Goal: Task Accomplishment & Management: Complete application form

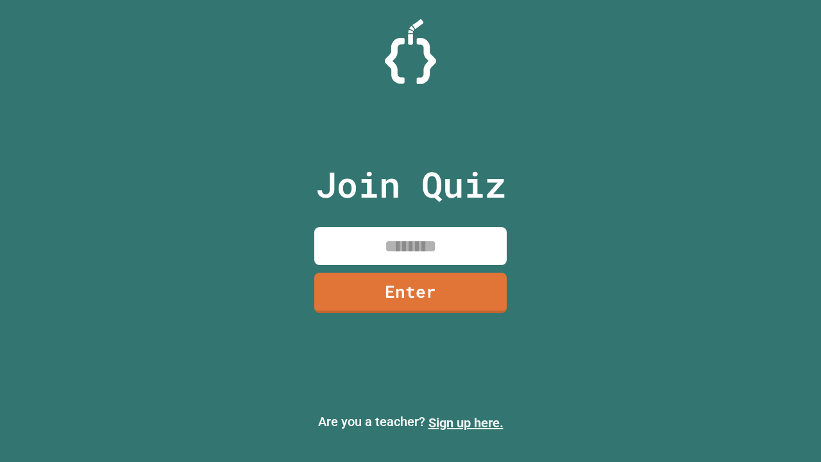
click at [466, 423] on link "Sign up here." at bounding box center [466, 422] width 75 height 15
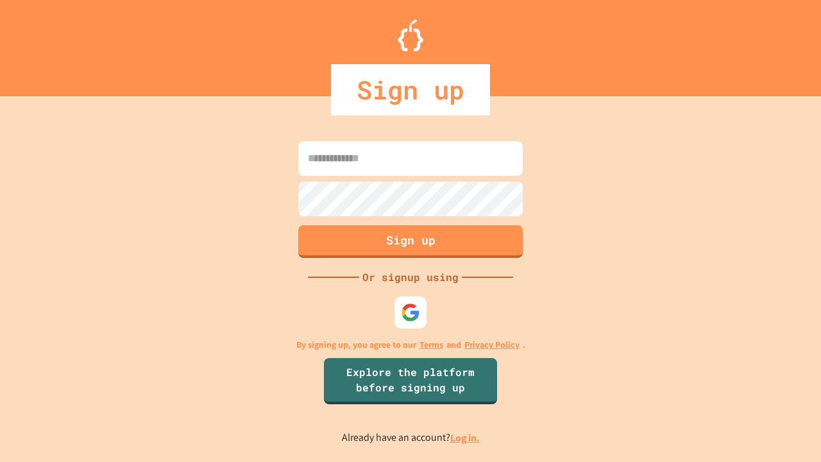
click at [466, 438] on link "Log in." at bounding box center [465, 437] width 30 height 13
